Goal: Task Accomplishment & Management: Manage account settings

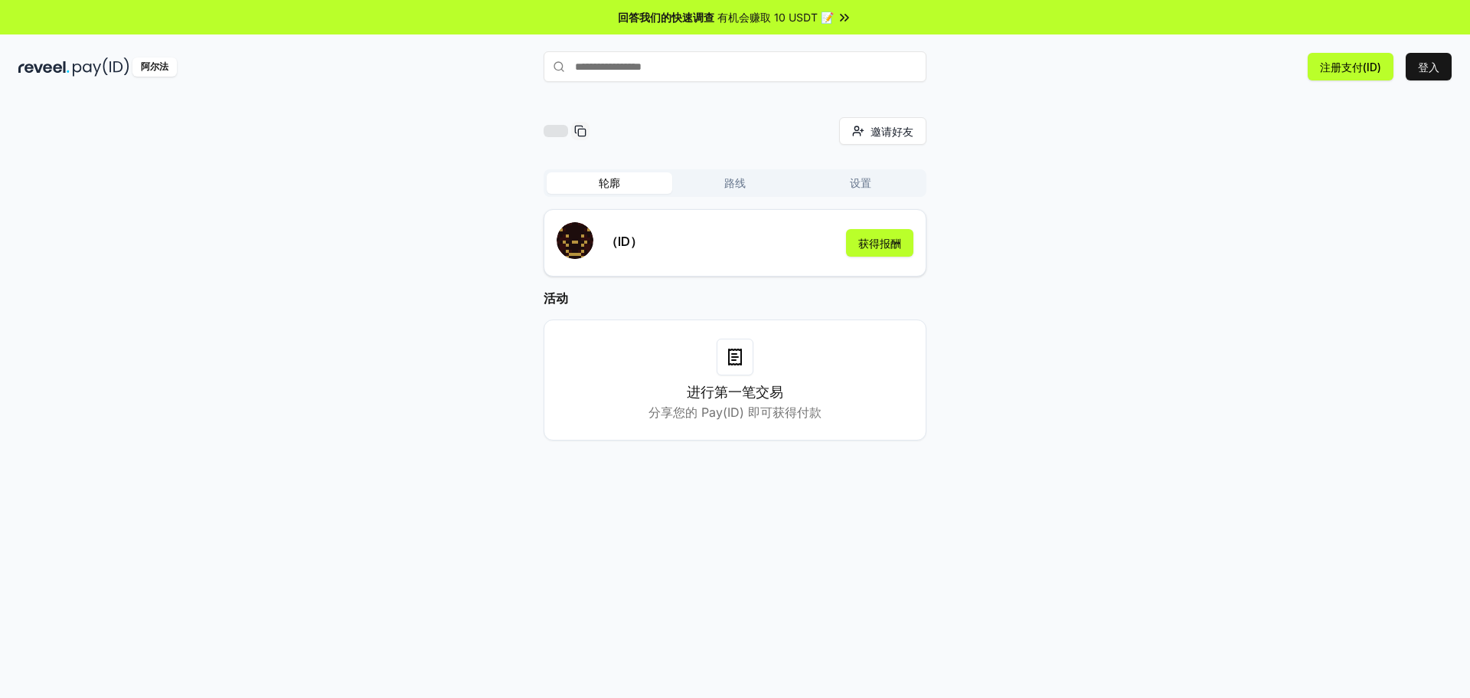
click at [1236, 121] on div "邀请好友 邀请 轮廓 路线 设置 （ID） 获得报酬 活动 进行第一笔交易 分享您的 Pay(ID) 即可获得付款" at bounding box center [735, 291] width 1434 height 348
click at [1425, 74] on font "登入" at bounding box center [1428, 67] width 21 height 16
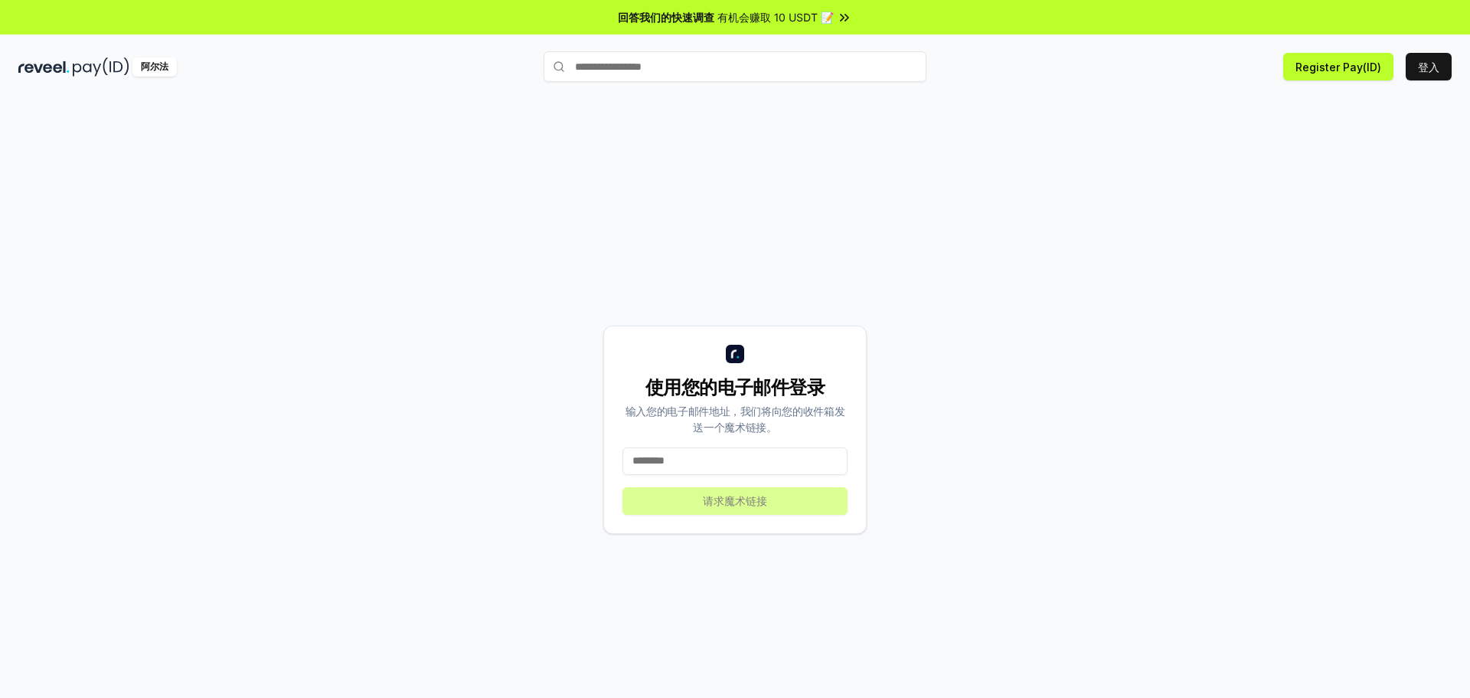
click at [705, 450] on input at bounding box center [735, 461] width 225 height 28
click at [718, 455] on input "*********" at bounding box center [735, 461] width 225 height 28
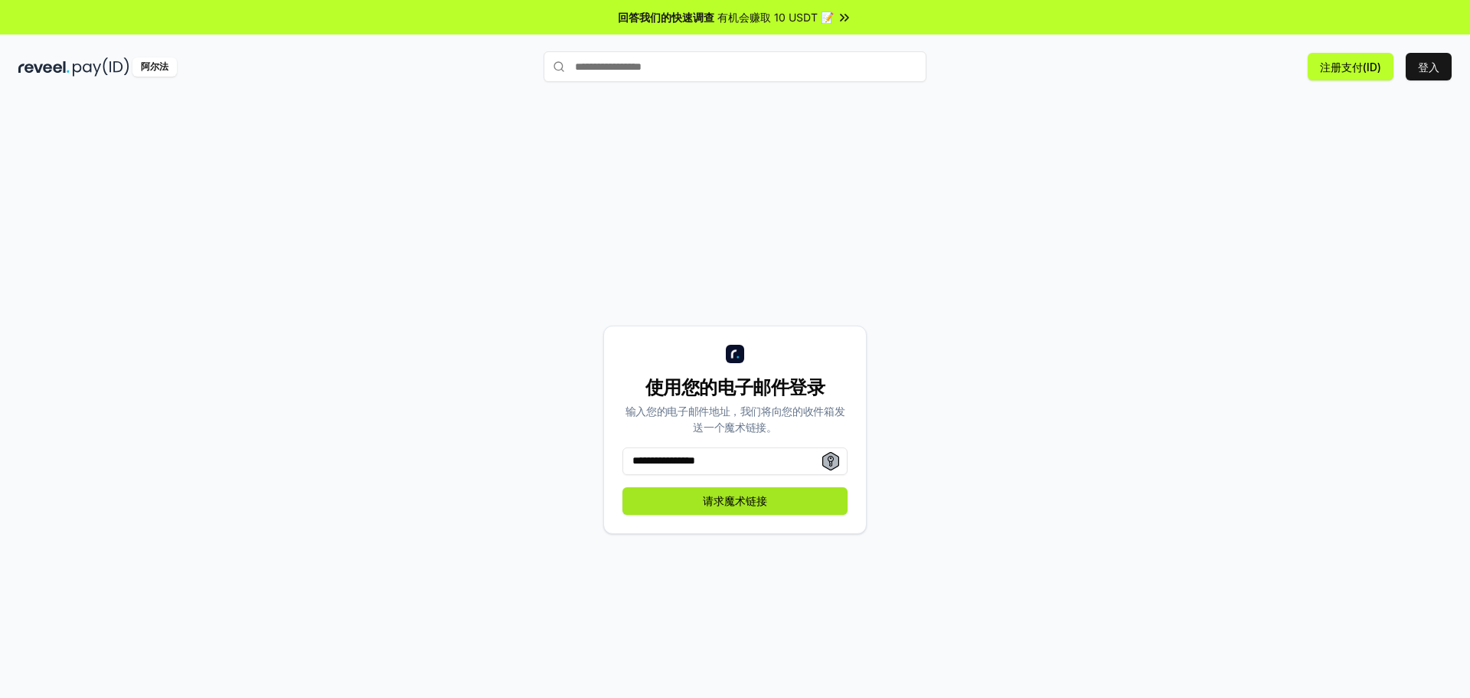
type input "**********"
click at [737, 501] on font "请求魔术链接" at bounding box center [735, 500] width 64 height 13
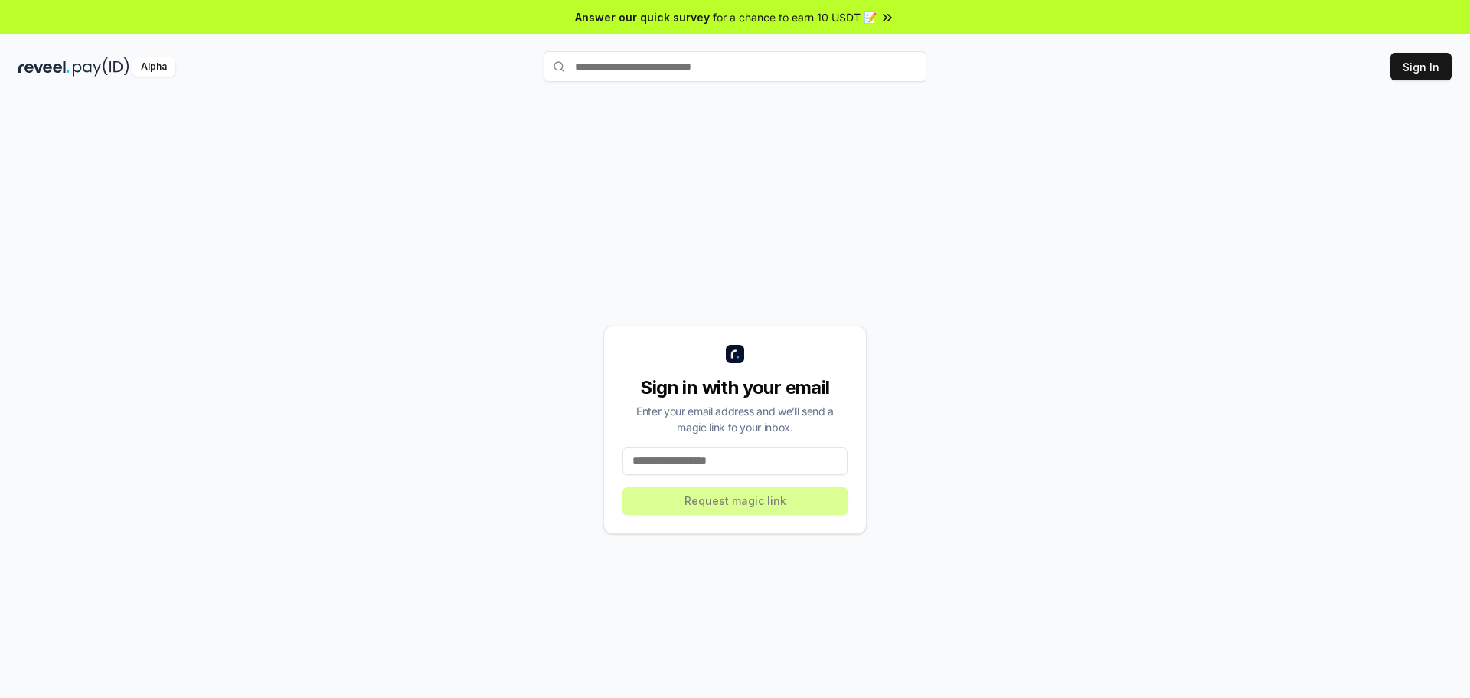
click at [764, 467] on input at bounding box center [735, 461] width 225 height 28
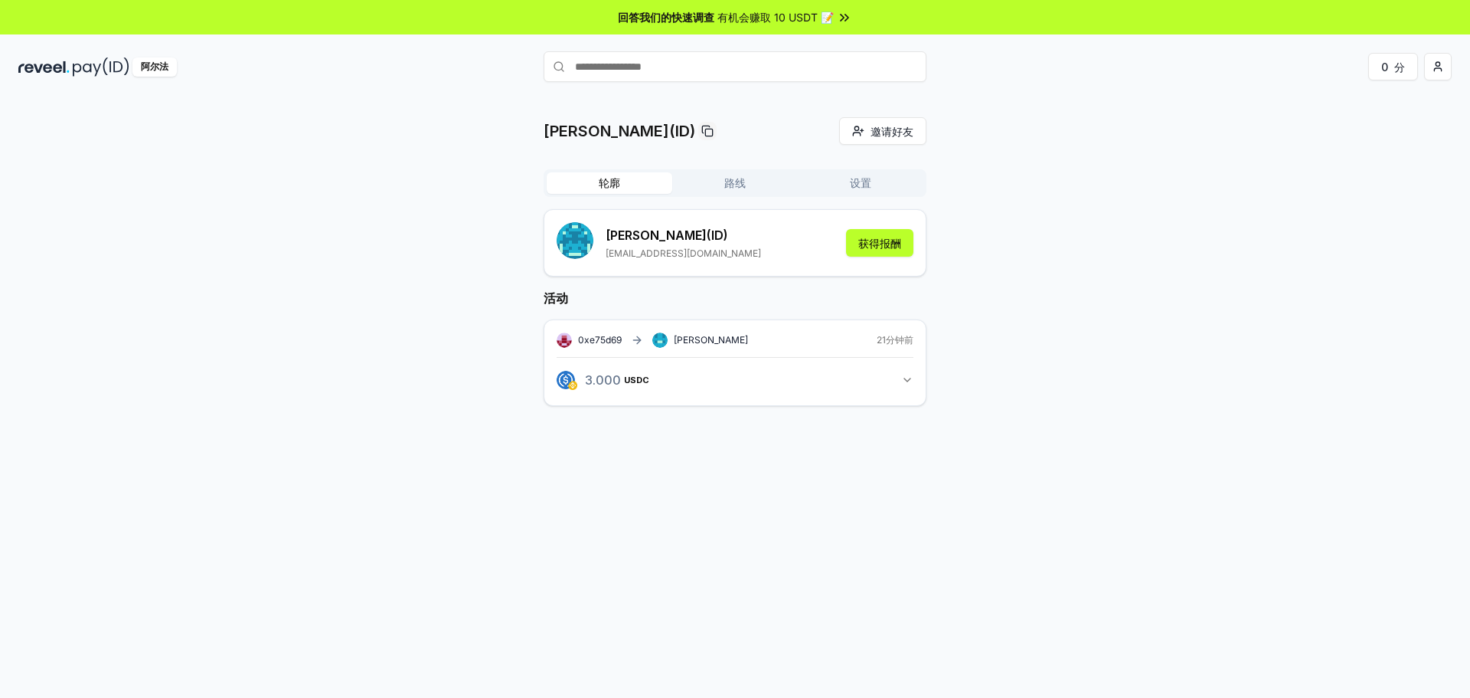
click at [1065, 162] on div "[PERSON_NAME](ID) 邀请好友 邀请 轮廓 路线 设置 [PERSON_NAME] (ID) [EMAIL_ADDRESS][DOMAIN_NA…" at bounding box center [735, 273] width 1434 height 313
click at [733, 80] on input "text" at bounding box center [735, 66] width 383 height 31
click at [818, 20] on font "有机会赚取 10 USDT 📝" at bounding box center [776, 17] width 116 height 13
click at [888, 233] on button "获得报酬" at bounding box center [879, 243] width 67 height 28
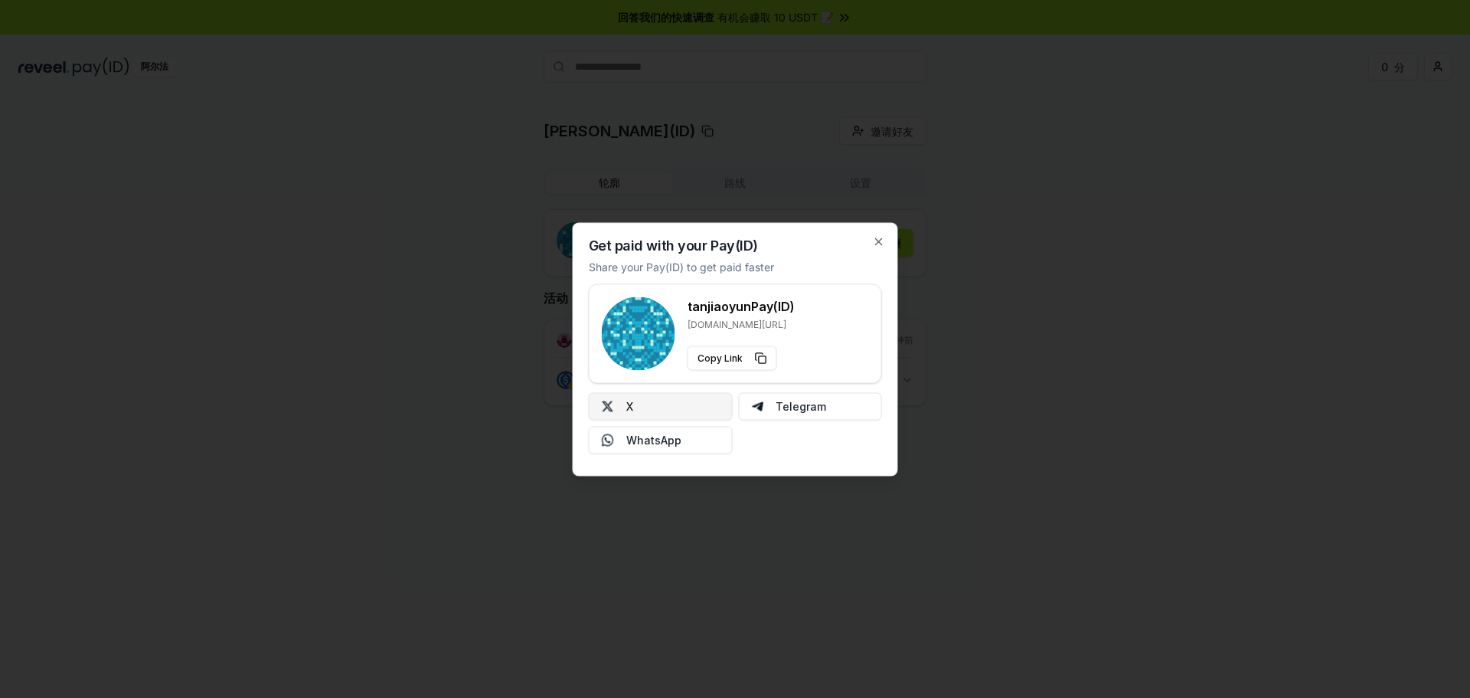
click at [672, 397] on button "X" at bounding box center [661, 406] width 144 height 28
click at [711, 440] on button "WhatsApp" at bounding box center [661, 440] width 144 height 28
click at [876, 244] on icon "button" at bounding box center [879, 241] width 6 height 6
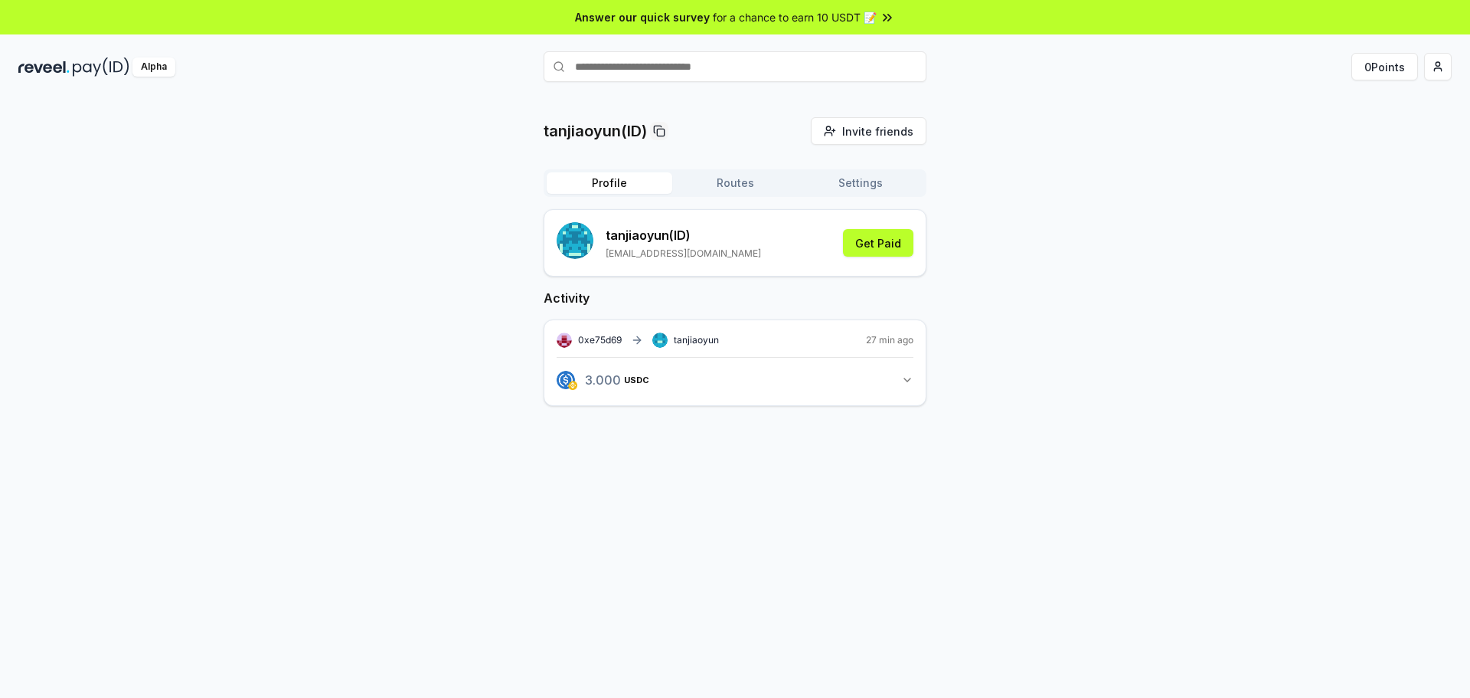
drag, startPoint x: 1317, startPoint y: 347, endPoint x: 1228, endPoint y: 336, distance: 90.2
click at [1317, 347] on div "tanjiaoyun(ID) Invite friends Invite Profile Routes Settings tanjiaoyun (ID) 30…" at bounding box center [735, 273] width 1434 height 313
click at [672, 74] on input "text" at bounding box center [735, 66] width 383 height 31
paste input "**********"
type input "**********"
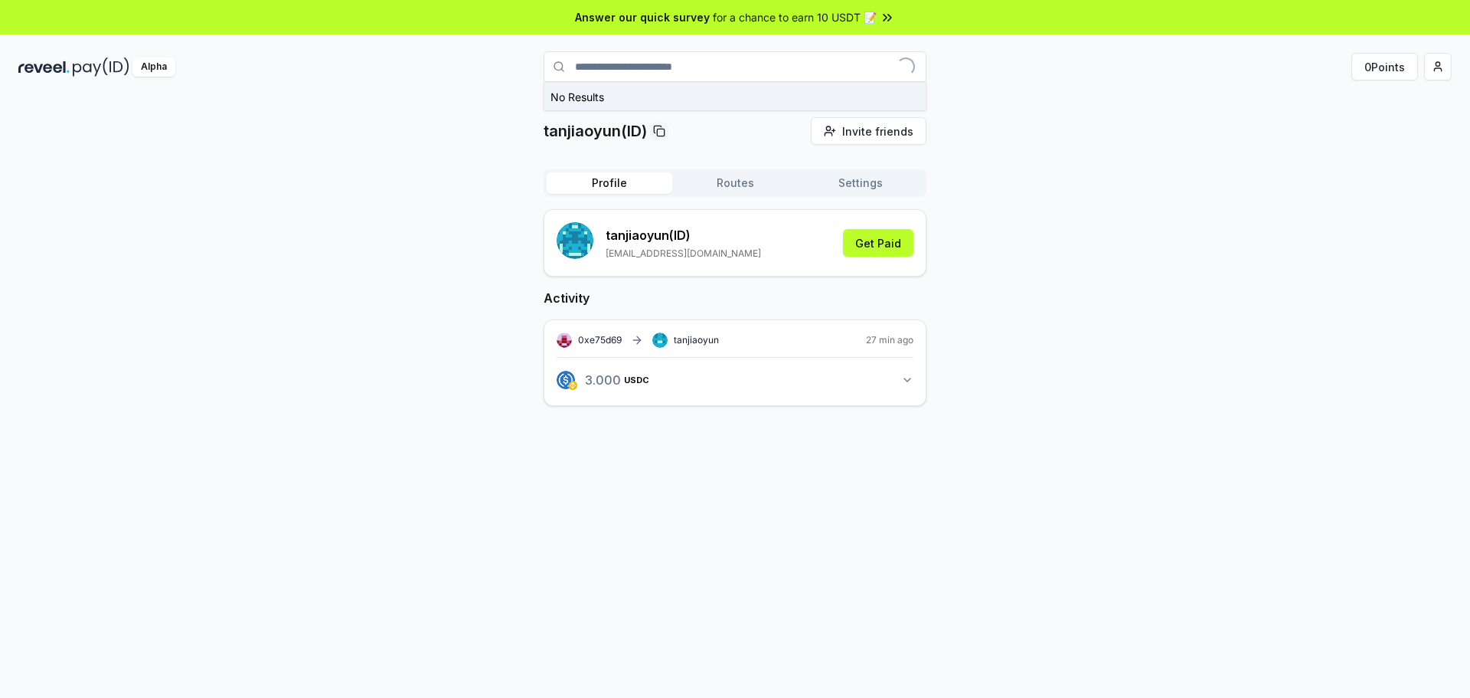
click at [733, 103] on button "No Results" at bounding box center [735, 97] width 383 height 28
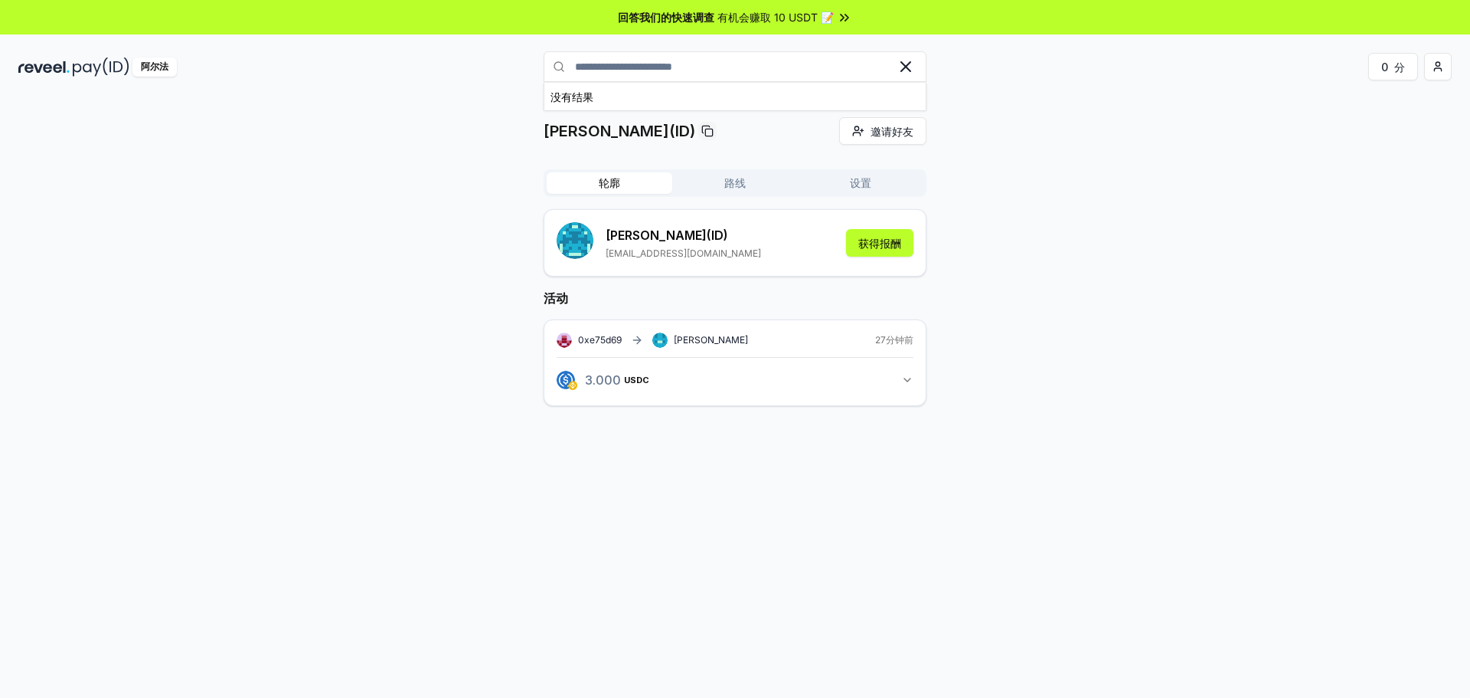
click at [1062, 306] on div "谭娇云(ID) 邀请好友 邀请 轮廓 路线 设置 谭娇云 (ID) 306838634@qq.com 获得报酬 活动 0xe75d69 谭娇云 27分钟前 3…" at bounding box center [735, 273] width 1434 height 313
click at [609, 179] on font "轮廓" at bounding box center [609, 182] width 21 height 13
click at [745, 178] on font "路线" at bounding box center [735, 182] width 21 height 13
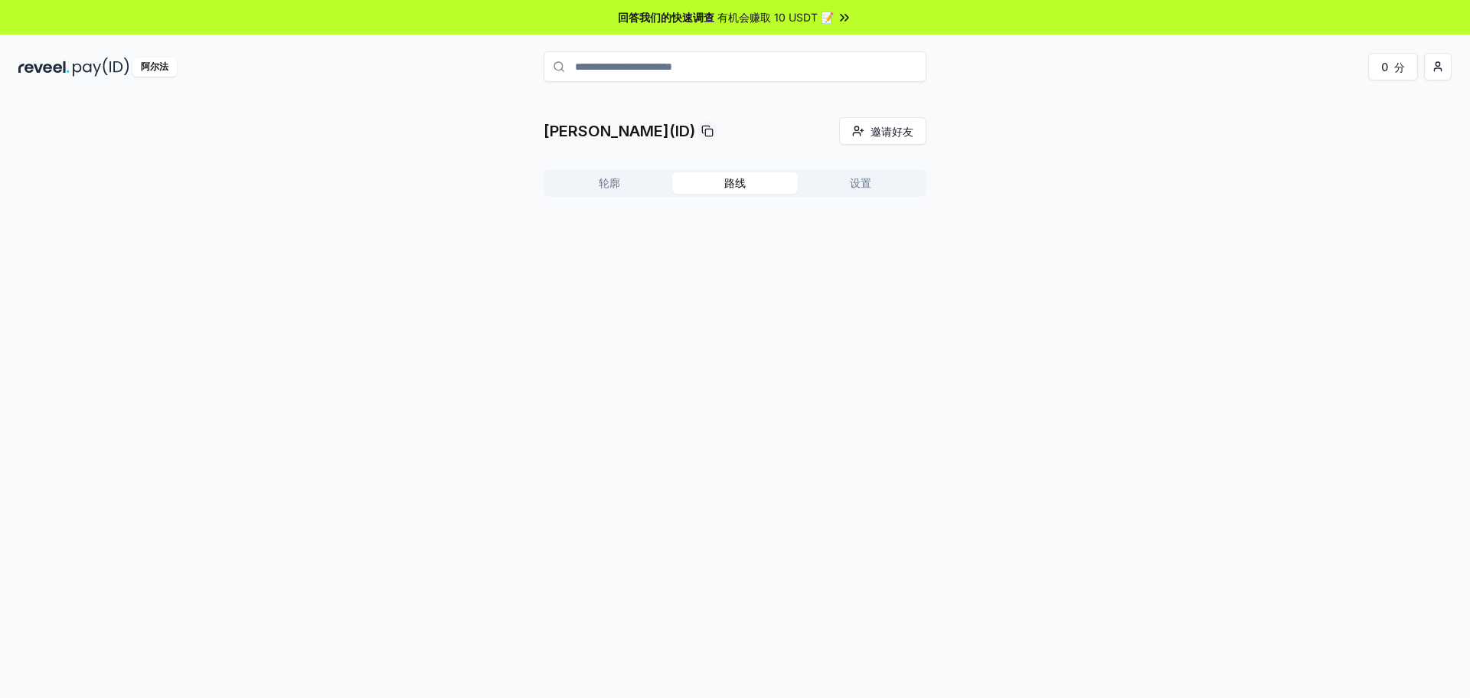
click at [866, 187] on font "设置" at bounding box center [860, 182] width 21 height 13
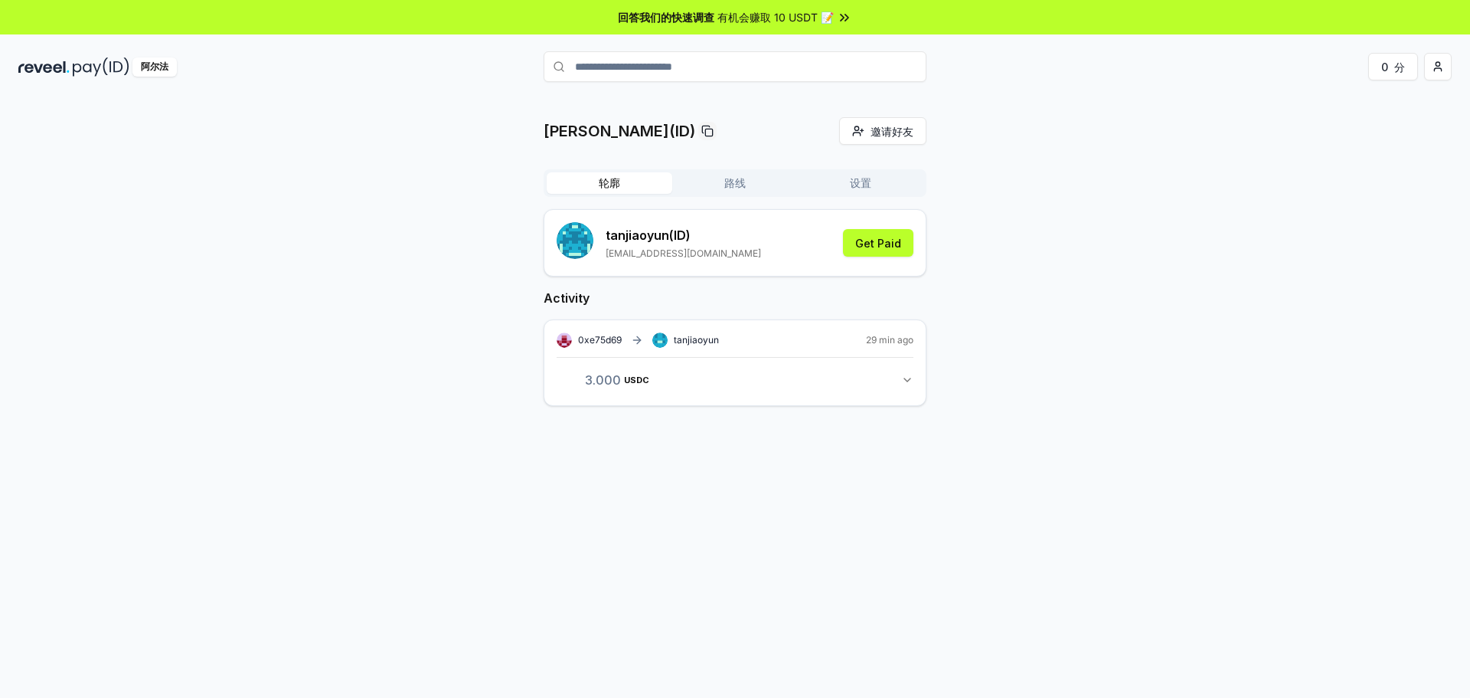
click at [593, 188] on button "轮廓" at bounding box center [610, 182] width 126 height 21
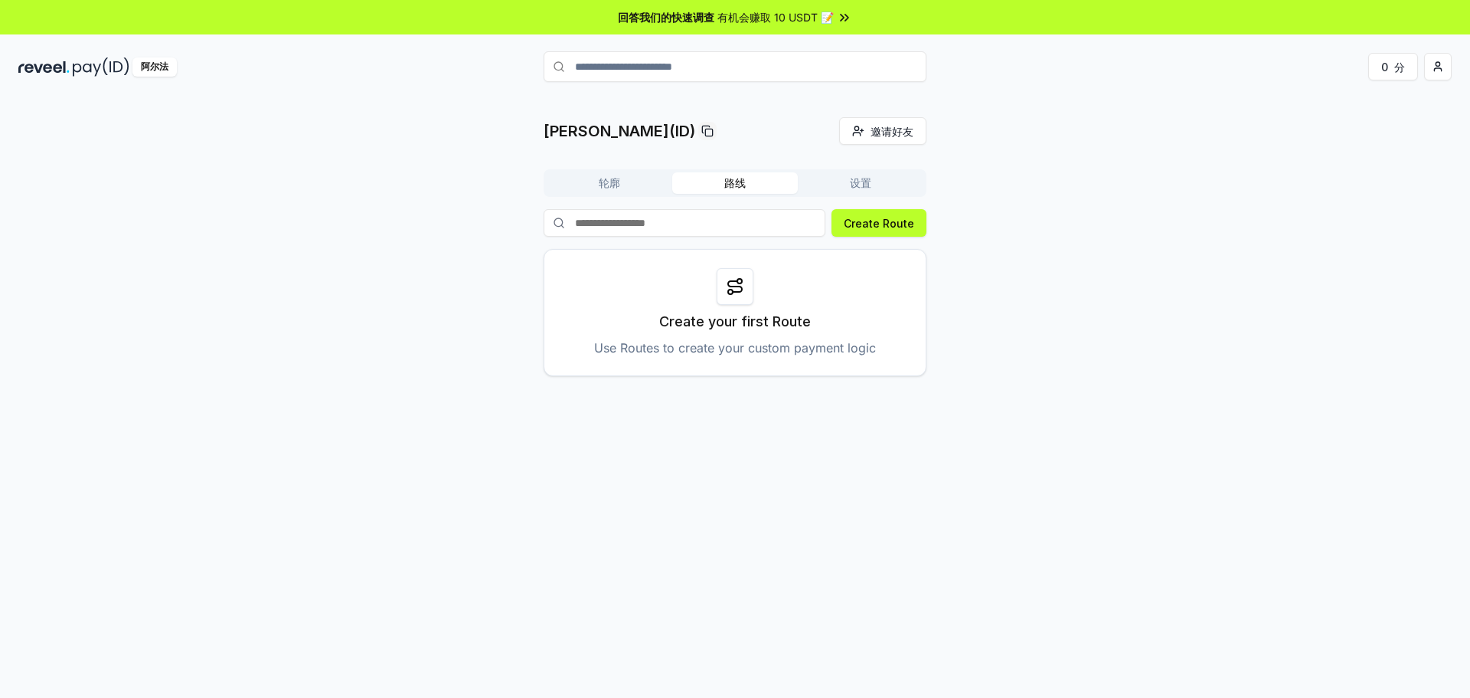
click at [738, 185] on font "路线" at bounding box center [735, 182] width 21 height 13
click at [861, 187] on font "设置" at bounding box center [860, 182] width 21 height 13
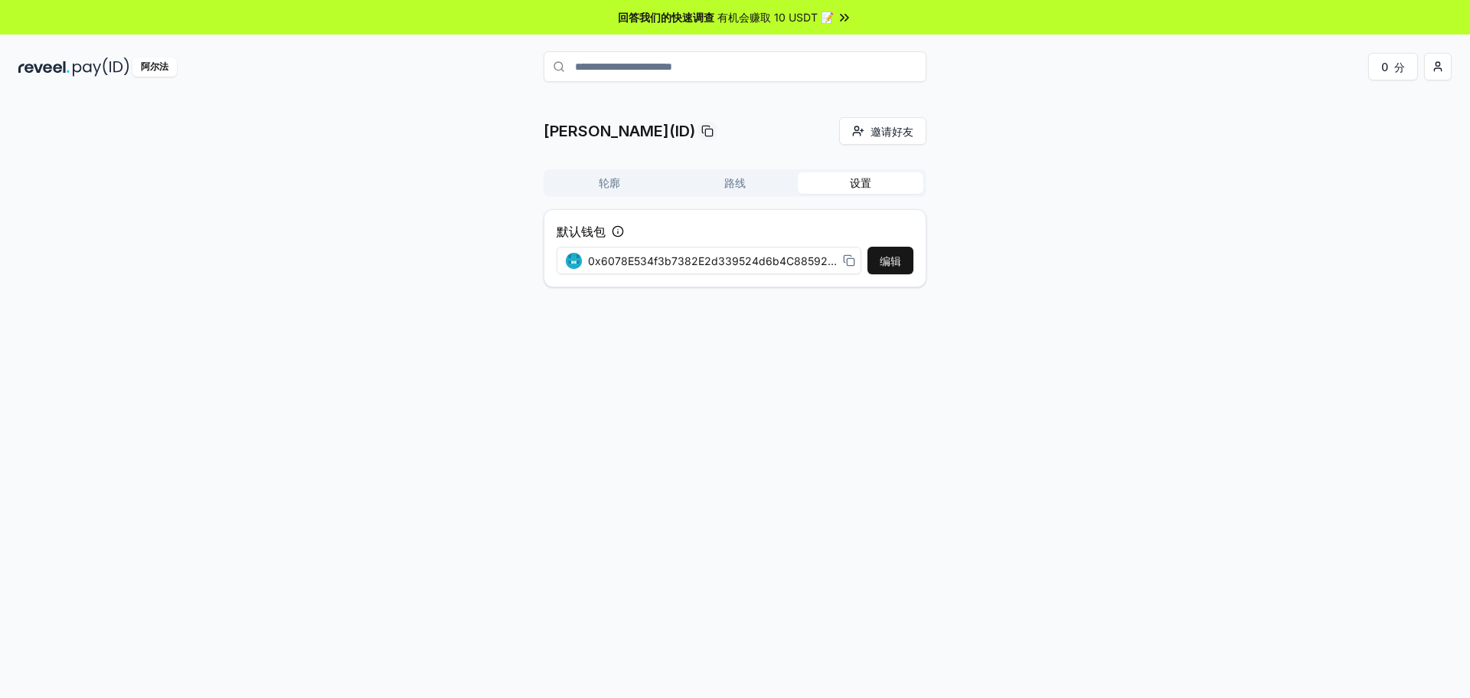
click at [611, 185] on font "轮廓" at bounding box center [609, 182] width 21 height 13
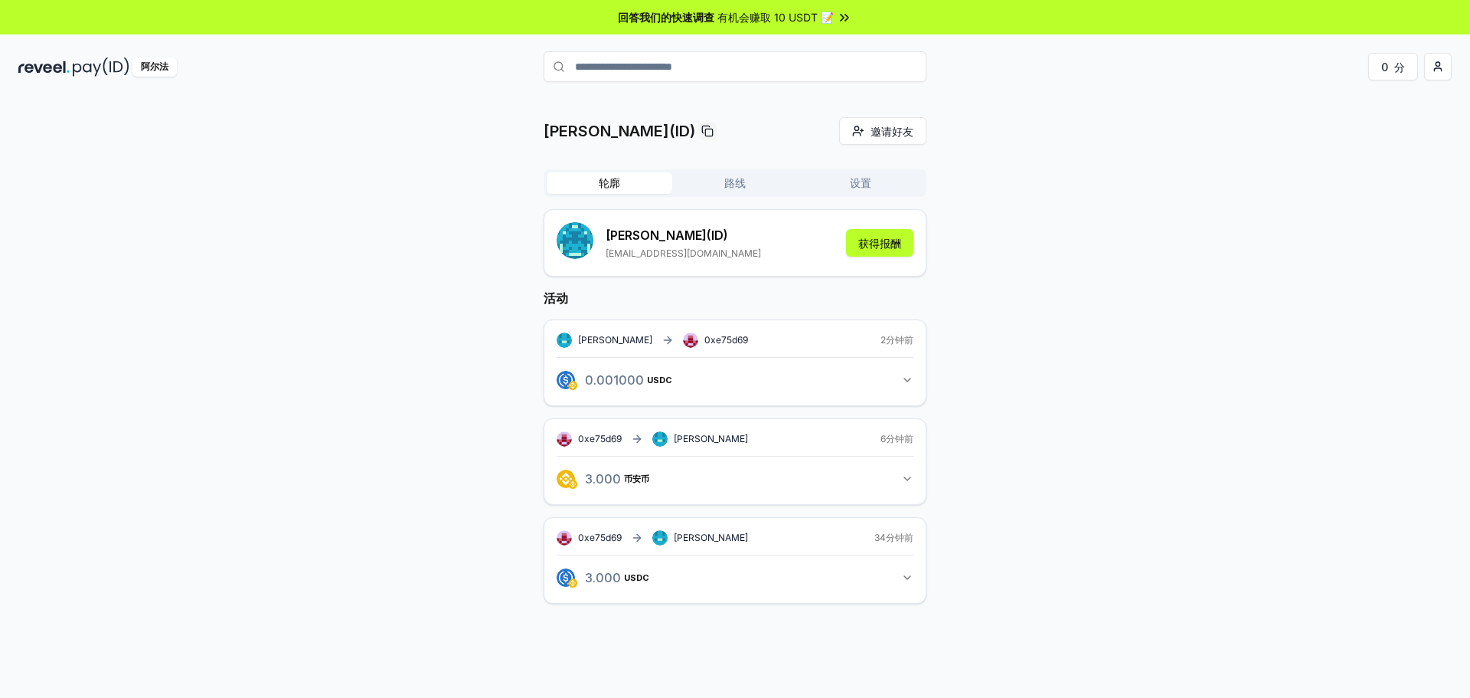
click at [733, 343] on div "谭娇云 0xe75d69 2分钟前" at bounding box center [735, 339] width 357 height 15
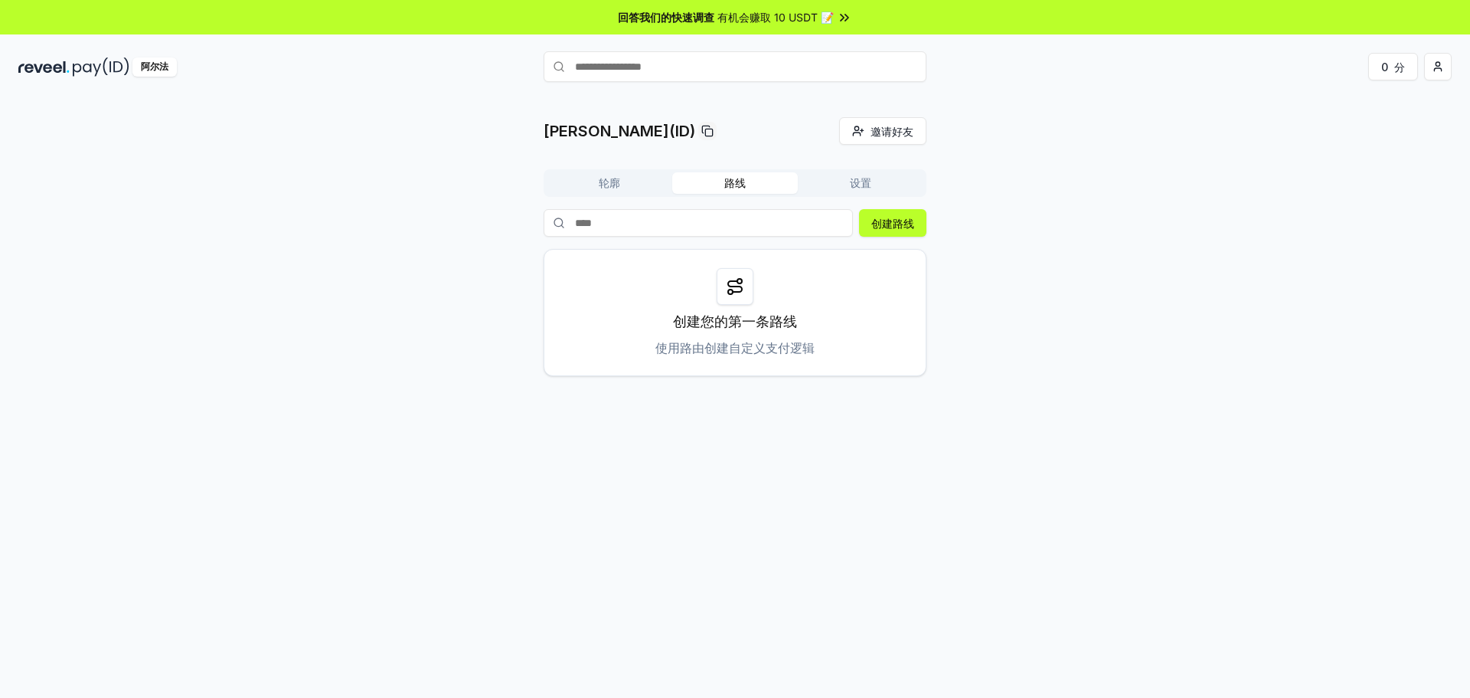
click at [1078, 469] on div "[PERSON_NAME](ID) 邀请好友 邀请 轮廓 路线 设置 创建路线 创建您的第一条路线 使用路由创建自定义支付逻辑" at bounding box center [735, 414] width 1470 height 655
click at [754, 73] on input "text" at bounding box center [735, 66] width 383 height 31
